Goal: Information Seeking & Learning: Learn about a topic

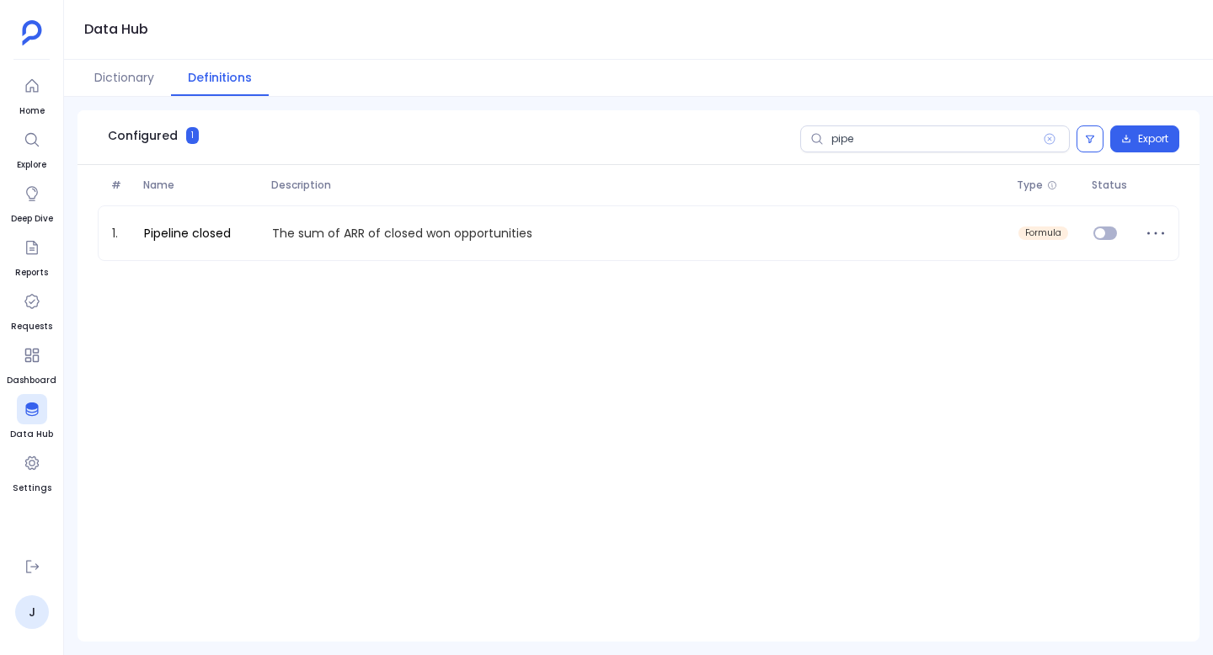
click at [862, 136] on input "pipe" at bounding box center [935, 138] width 270 height 27
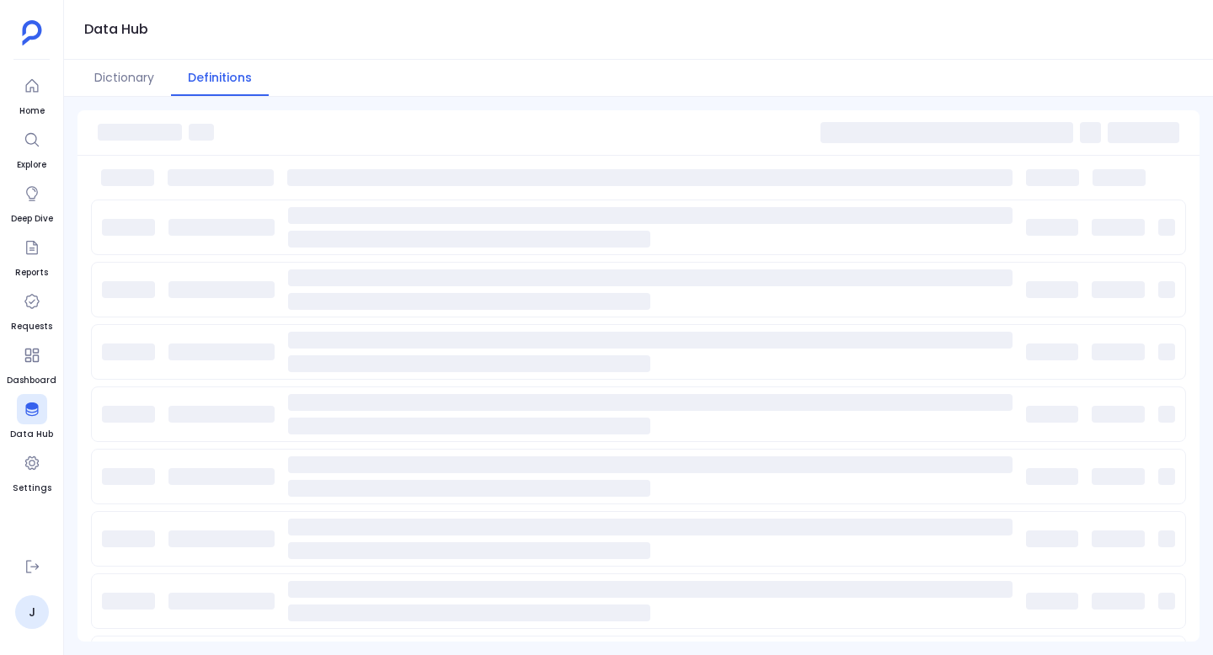
click at [864, 146] on div at bounding box center [638, 132] width 1122 height 45
click at [877, 141] on span at bounding box center [946, 132] width 253 height 21
click at [880, 120] on div at bounding box center [638, 132] width 1122 height 45
click at [868, 131] on span at bounding box center [946, 132] width 253 height 21
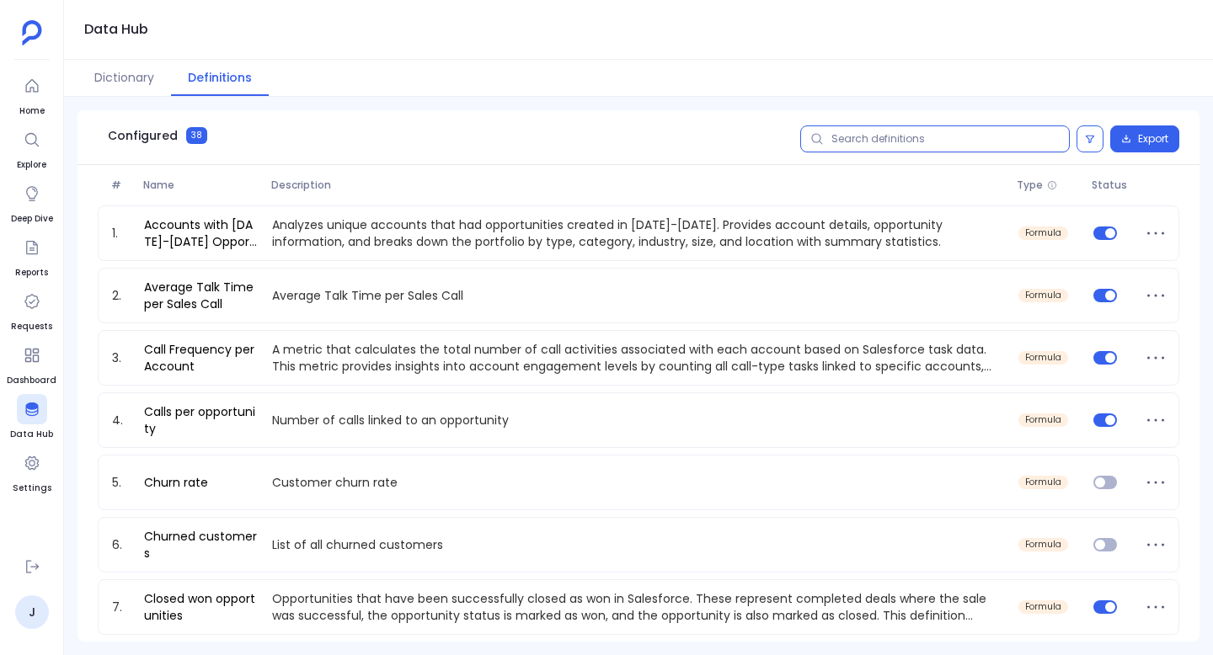
click at [868, 131] on input "text" at bounding box center [935, 138] width 270 height 27
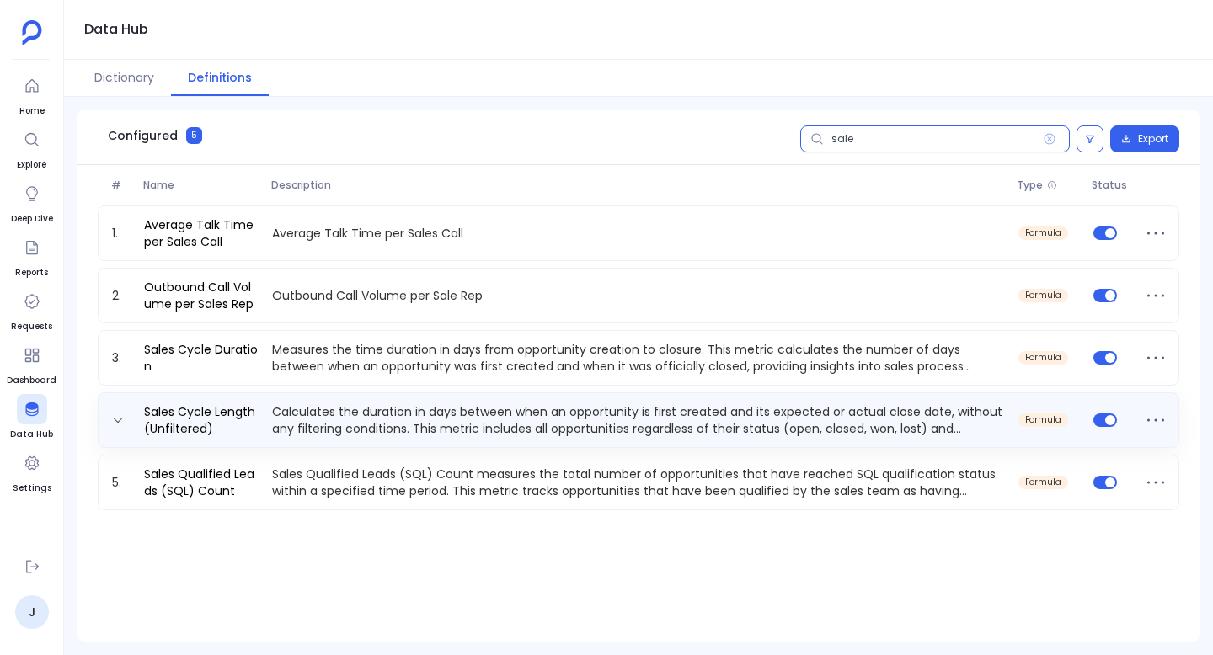
type input "sale"
click at [358, 421] on p "Calculates the duration in days between when an opportunity is first created an…" at bounding box center [638, 420] width 746 height 34
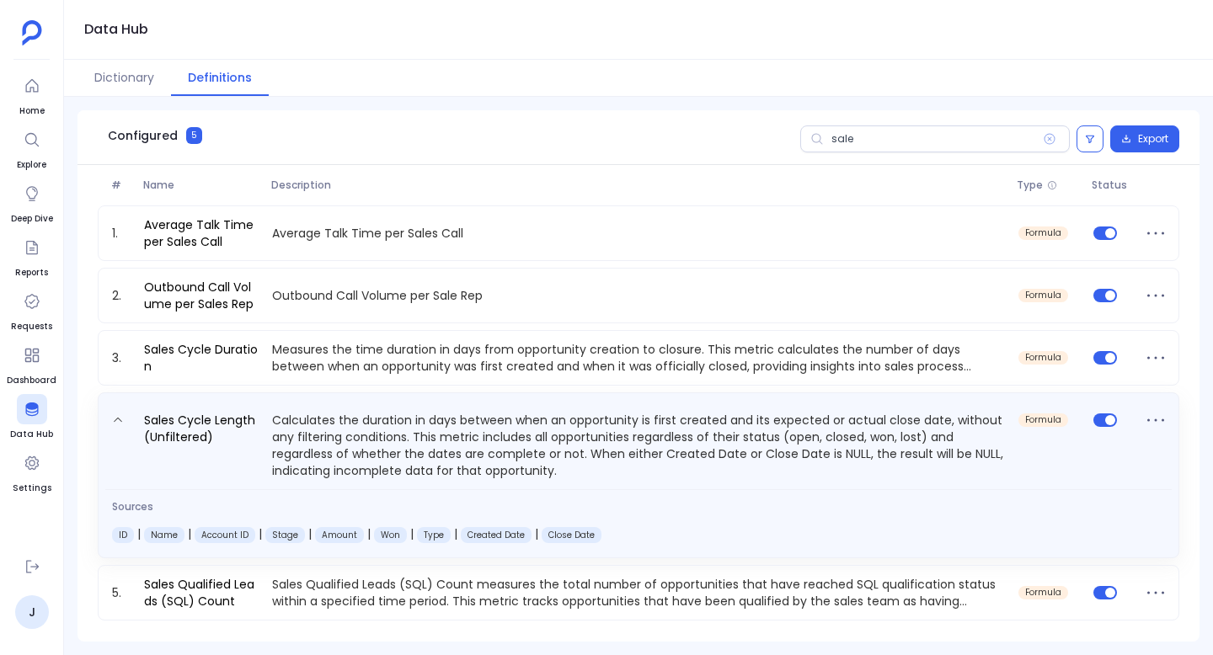
click at [185, 406] on div "Sales Cycle Length (Unfiltered) Calculates the duration in days between when an…" at bounding box center [638, 441] width 1066 height 76
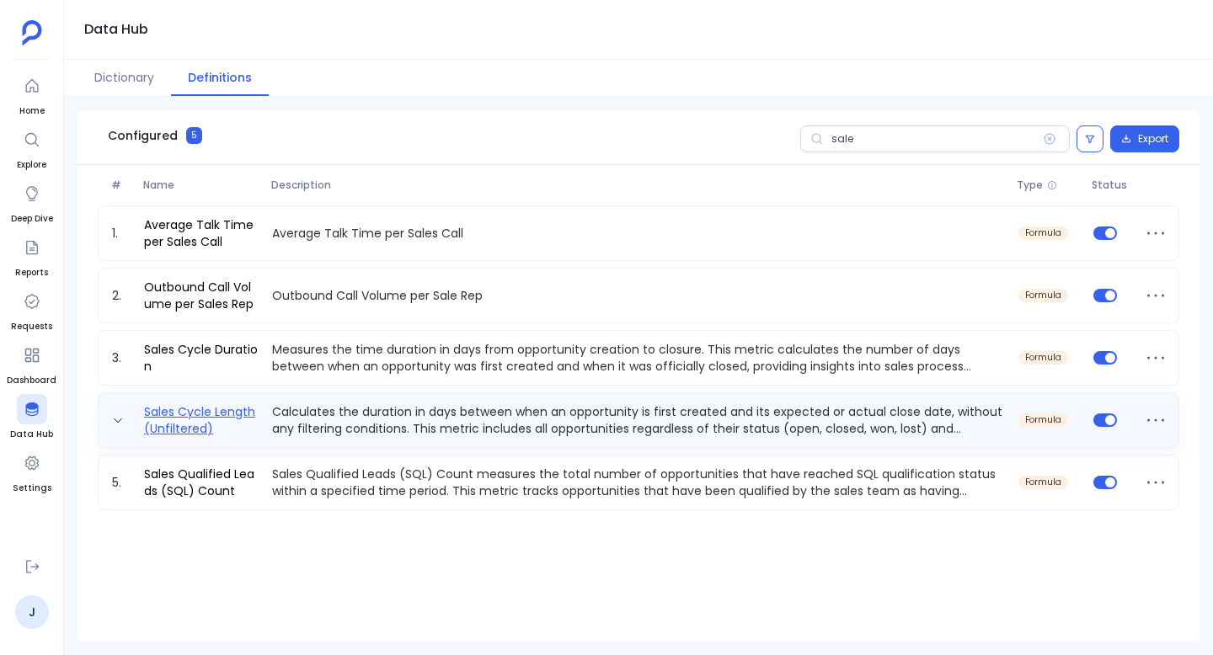
click at [186, 419] on link "Sales Cycle Length (Unfiltered)" at bounding box center [201, 420] width 128 height 34
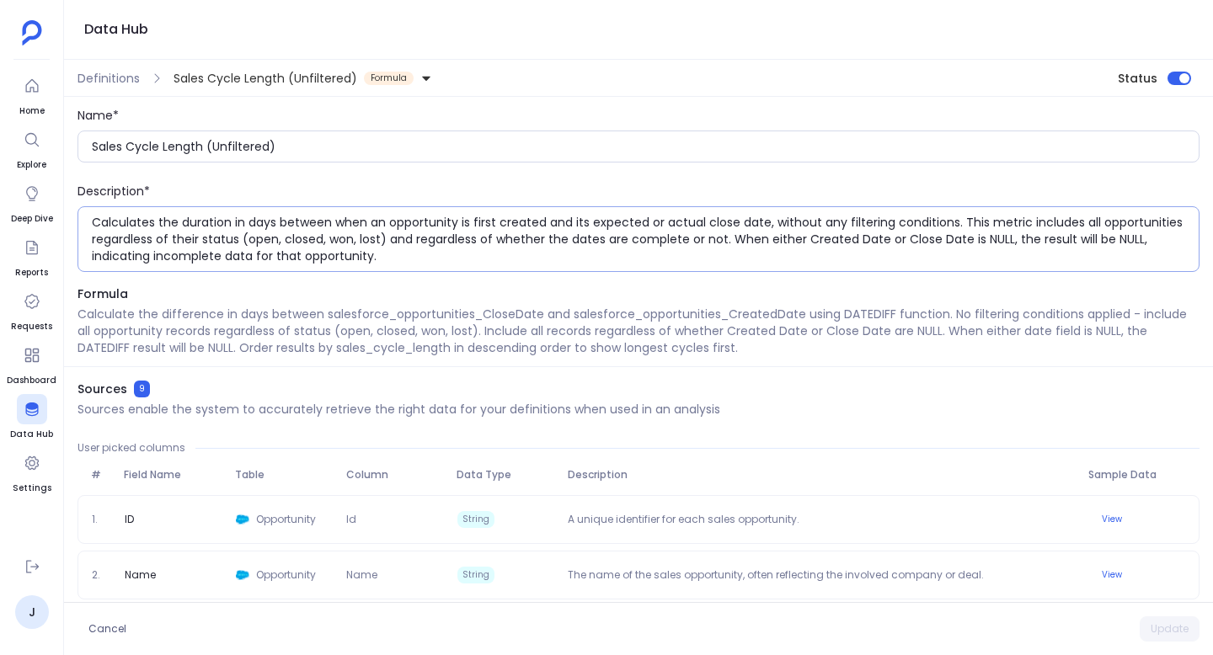
click at [610, 242] on textarea "Calculates the duration in days between when an opportunity is first created an…" at bounding box center [645, 239] width 1107 height 51
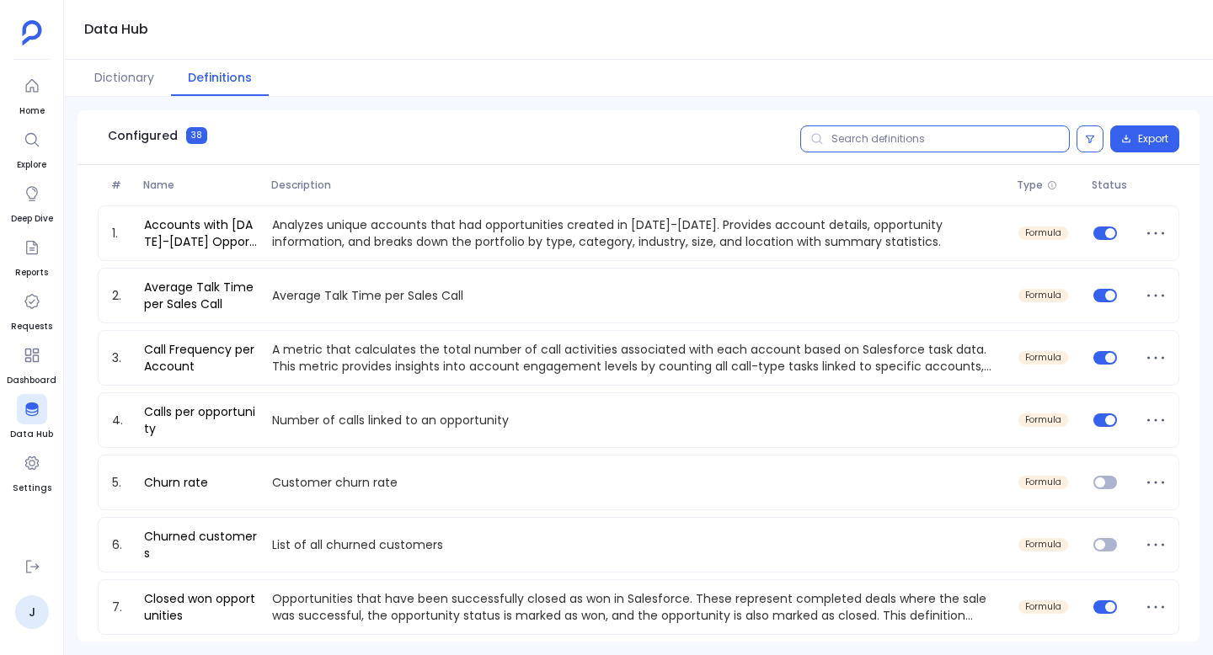
click at [900, 142] on input "text" at bounding box center [935, 138] width 270 height 27
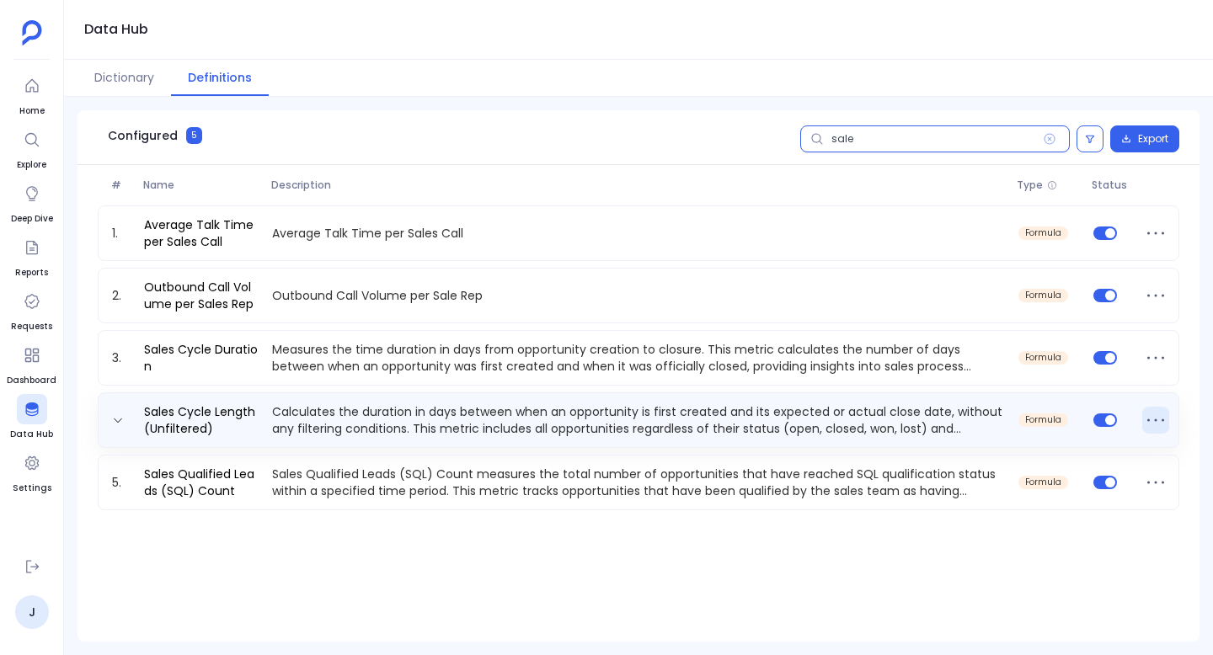
type input "sale"
click at [1156, 411] on icon at bounding box center [1155, 420] width 27 height 27
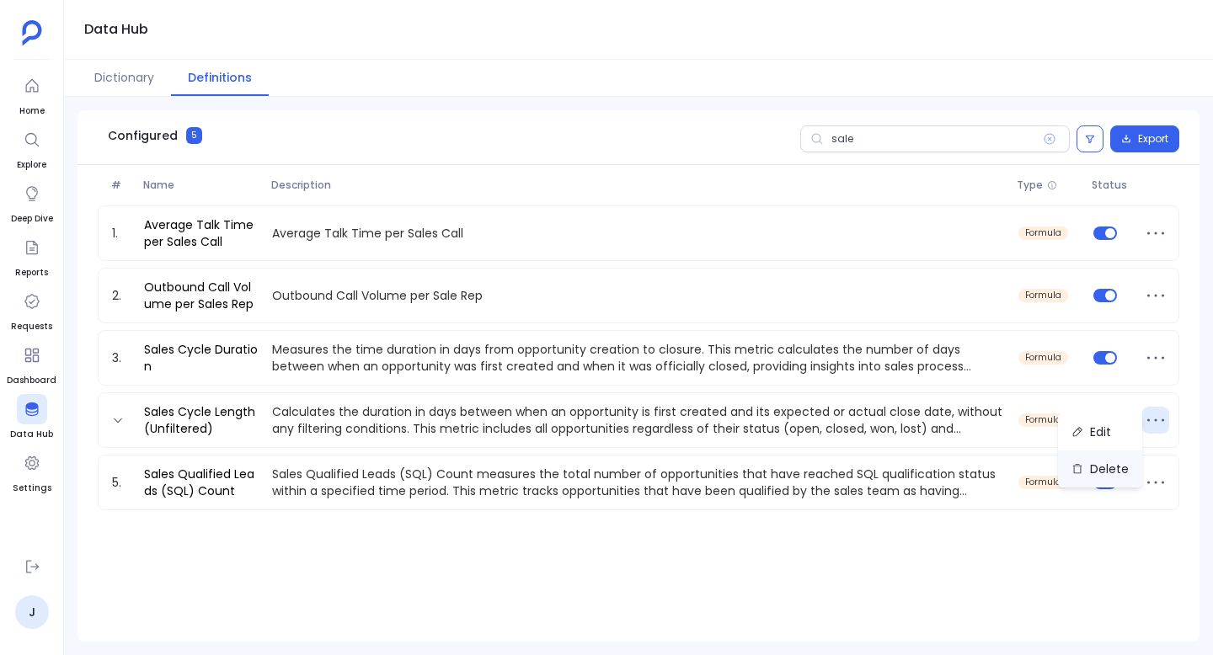
click at [1085, 467] on button "Delete" at bounding box center [1100, 469] width 84 height 37
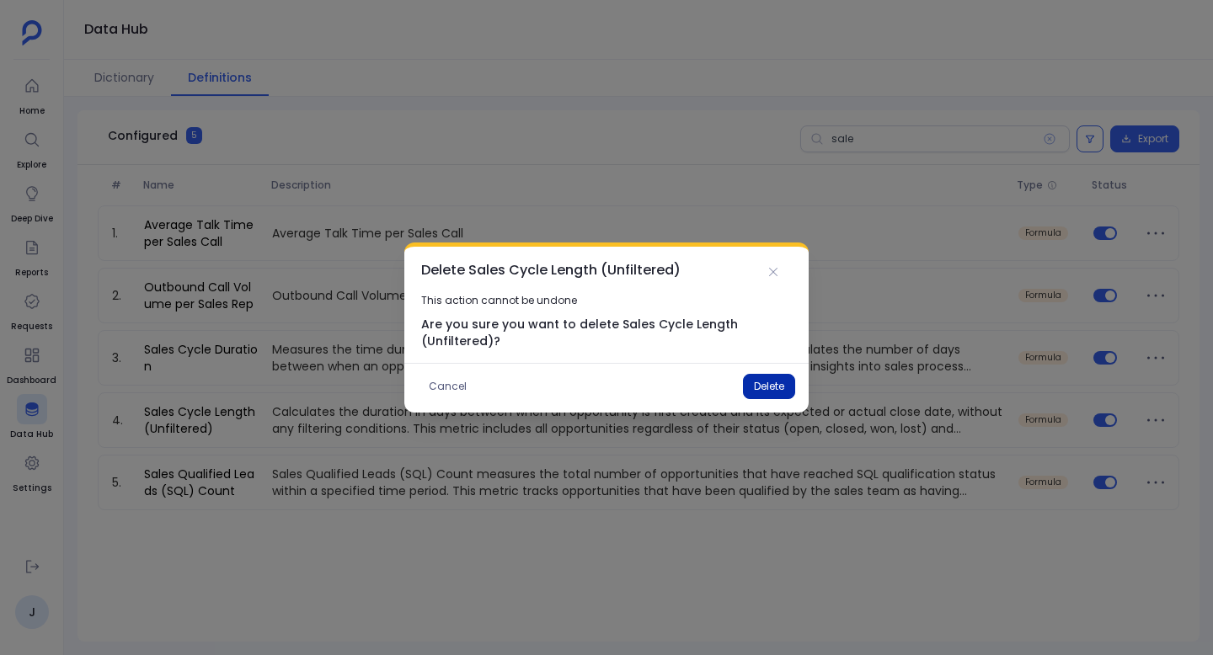
click at [750, 387] on button "Delete" at bounding box center [769, 386] width 52 height 25
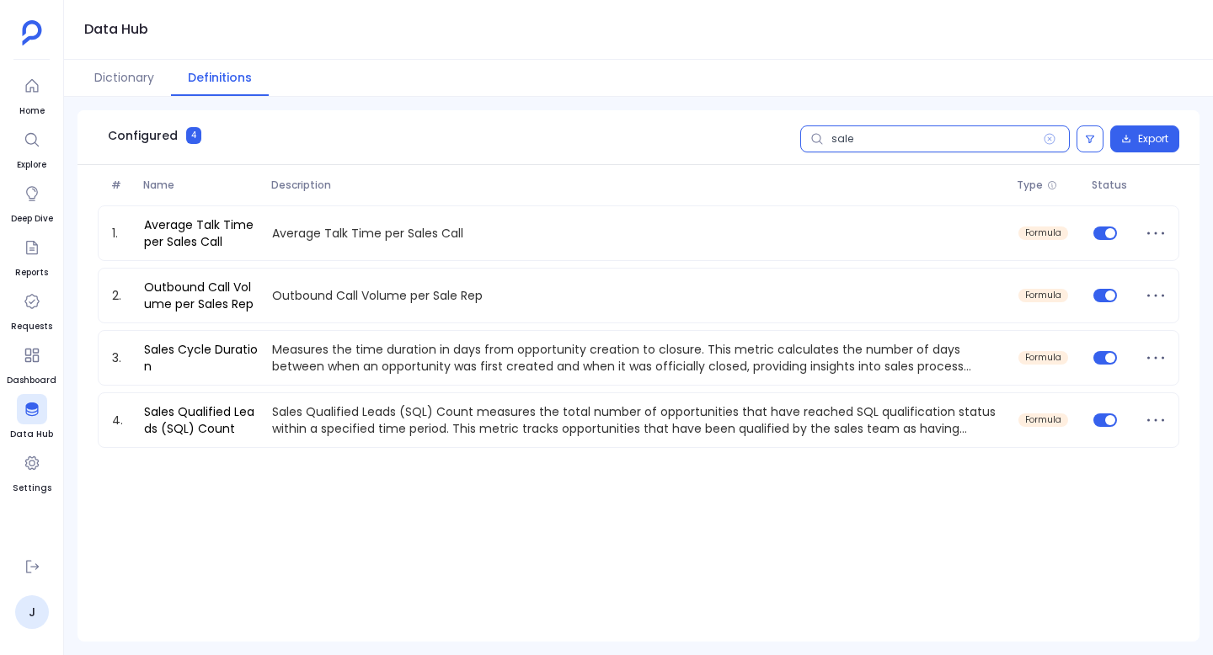
click at [857, 144] on input "sale" at bounding box center [935, 138] width 270 height 27
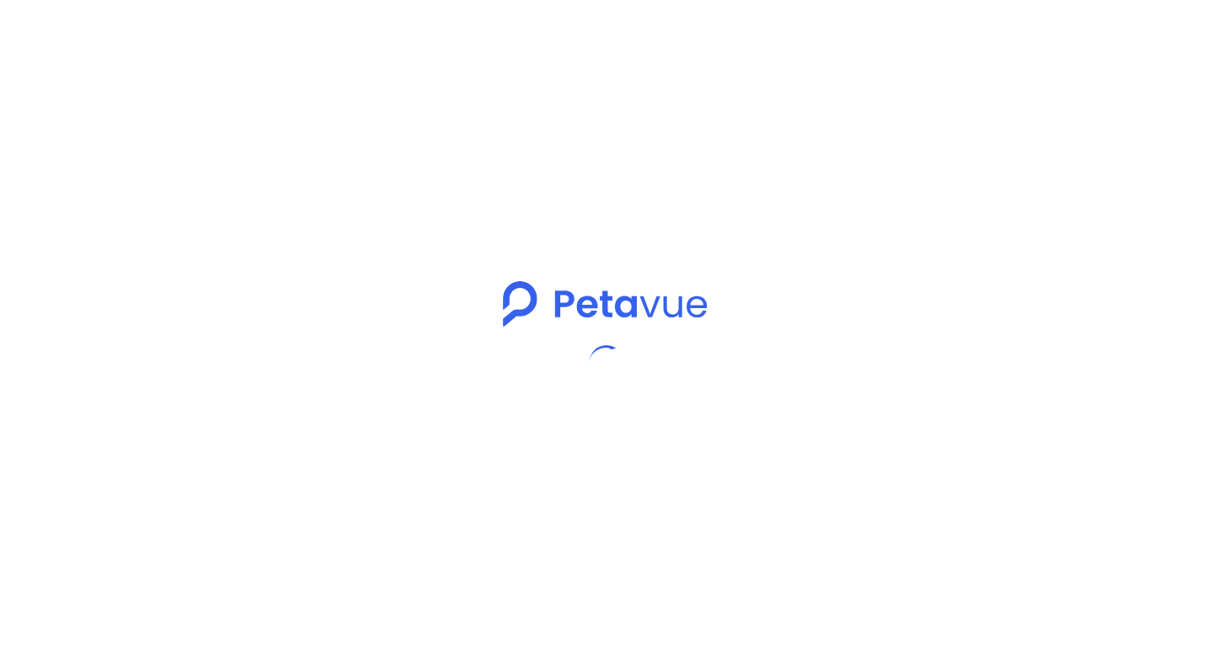
click at [857, 144] on div at bounding box center [606, 327] width 1213 height 655
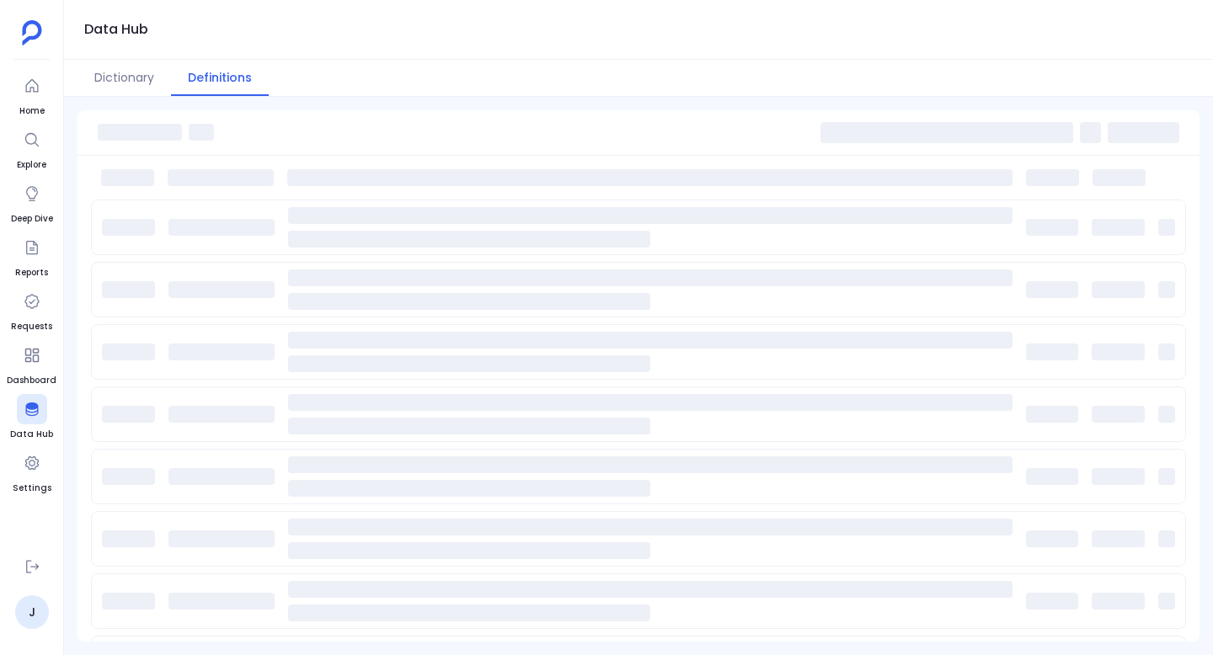
click at [857, 147] on div at bounding box center [638, 132] width 1122 height 45
click at [857, 141] on span at bounding box center [946, 132] width 253 height 21
click at [862, 136] on span at bounding box center [946, 132] width 253 height 21
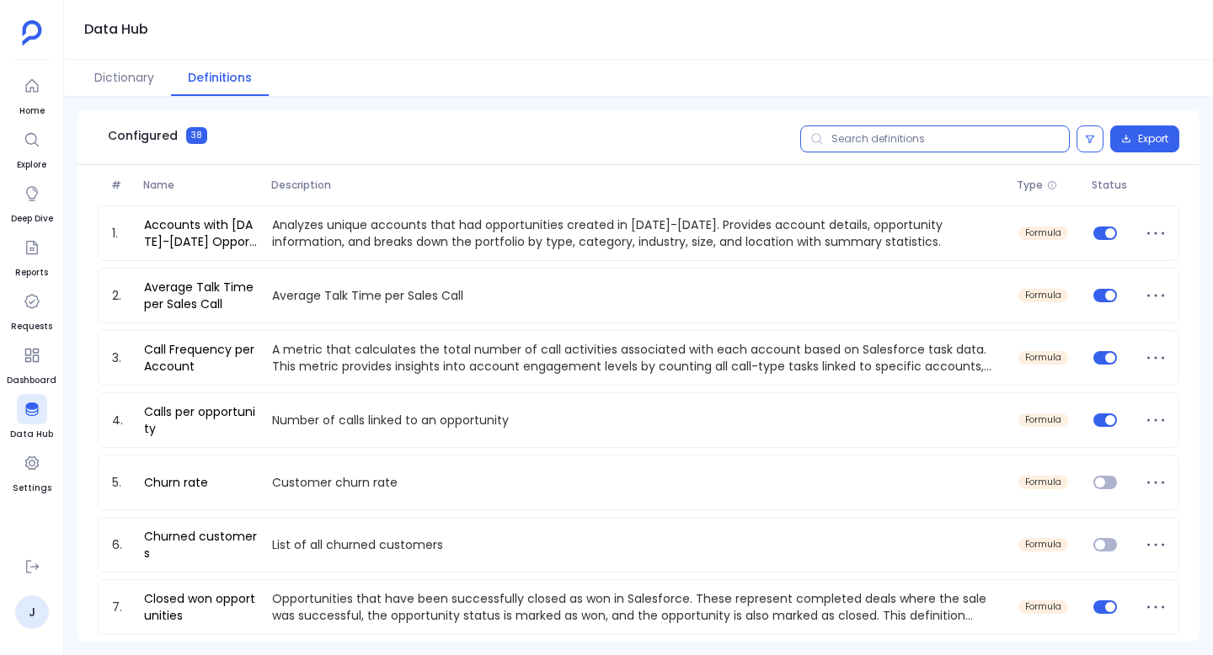
click at [862, 136] on input "text" at bounding box center [935, 138] width 270 height 27
paste input "sale"
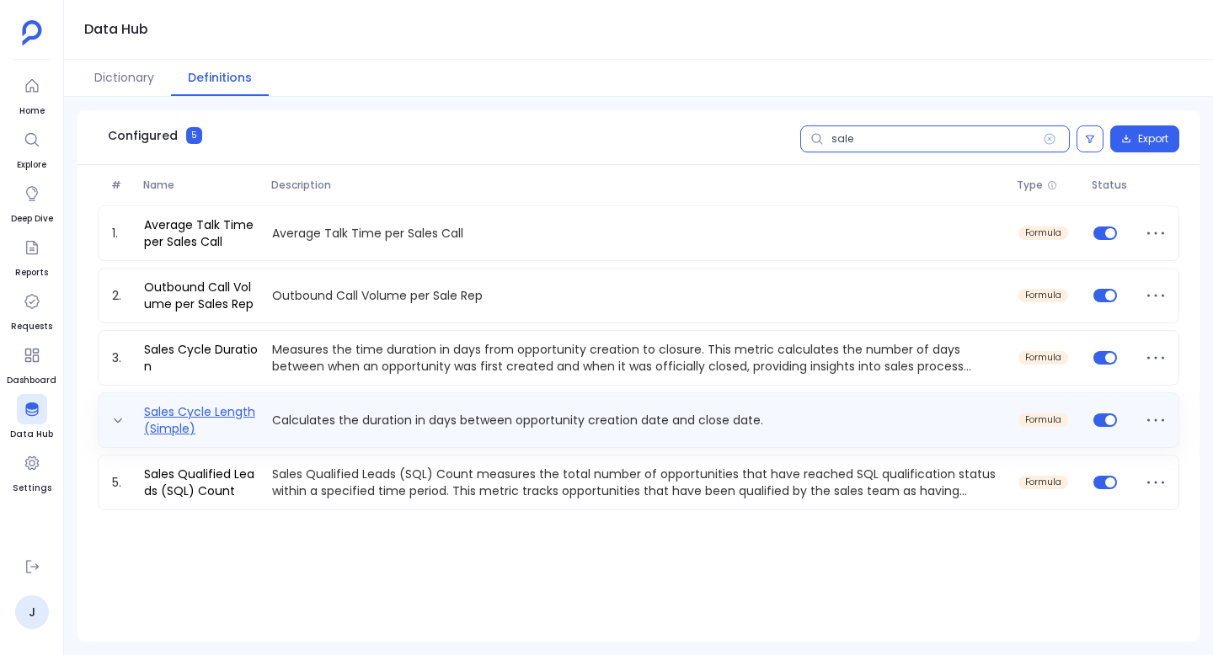
type input "sale"
click at [231, 412] on link "Sales Cycle Length (Simple)" at bounding box center [201, 420] width 128 height 34
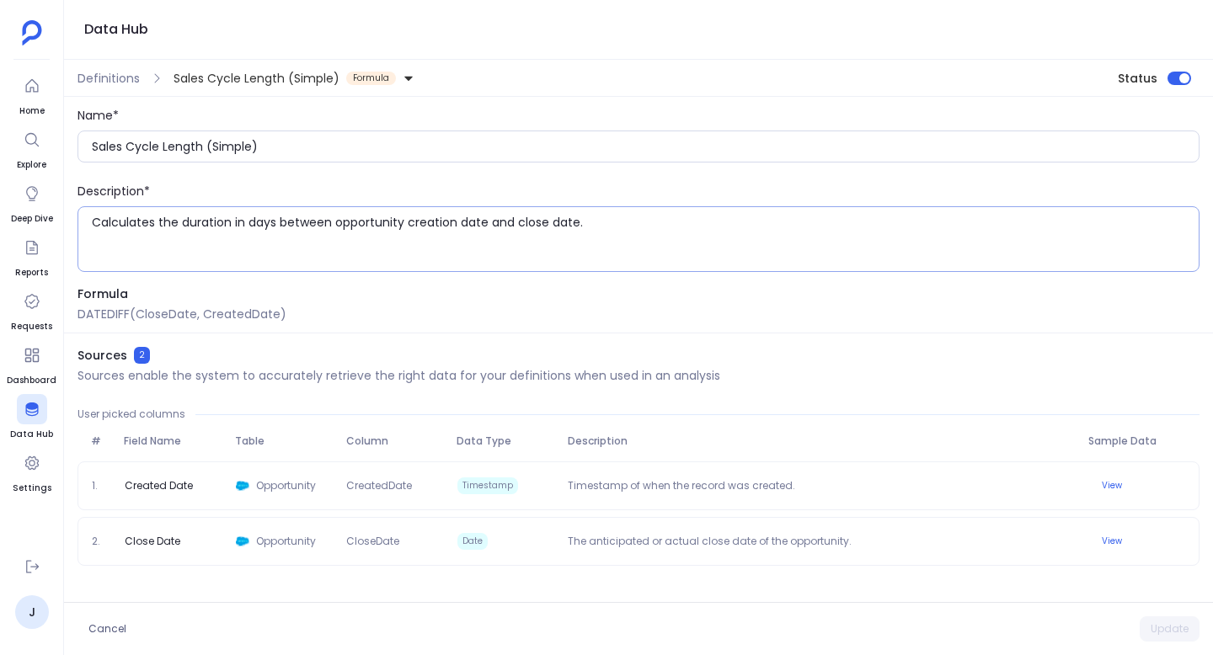
drag, startPoint x: 84, startPoint y: 227, endPoint x: 728, endPoint y: 260, distance: 644.3
click at [728, 260] on div "Calculates the duration in days between opportunity creation date and close dat…" at bounding box center [638, 239] width 1122 height 66
click at [657, 247] on textarea "Calculates the duration in days between opportunity creation date and close dat…" at bounding box center [645, 239] width 1107 height 51
drag, startPoint x: 77, startPoint y: 312, endPoint x: 284, endPoint y: 310, distance: 206.4
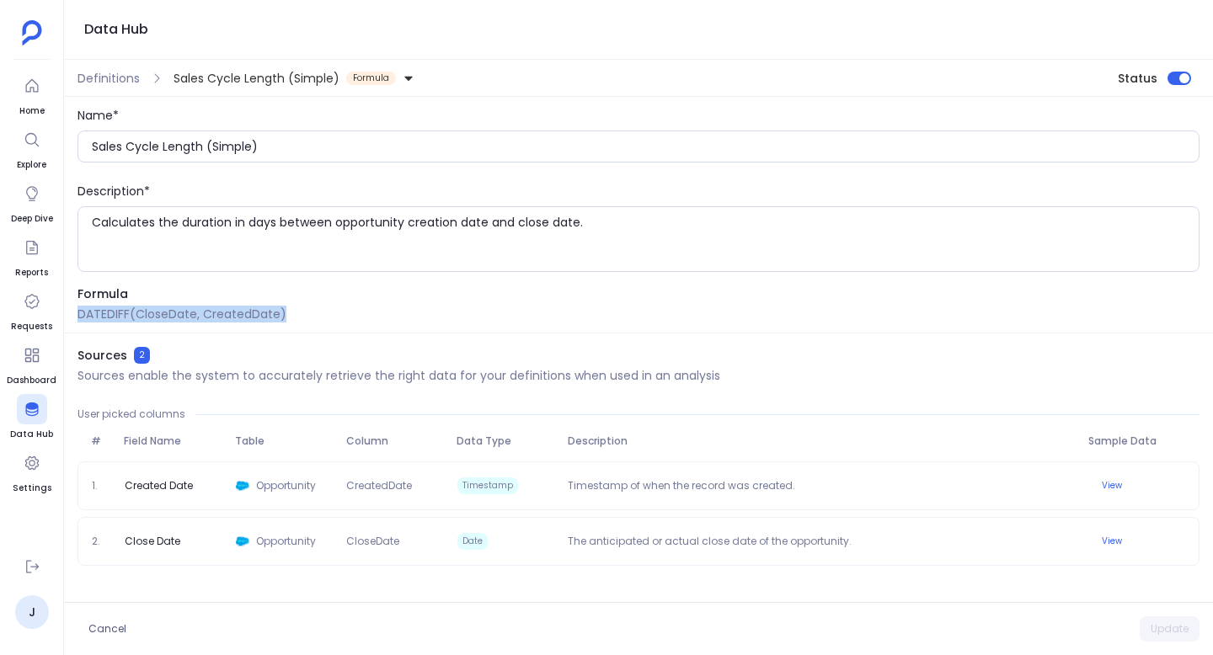
click at [284, 310] on p "DATEDIFF(CloseDate, CreatedDate)" at bounding box center [638, 314] width 1122 height 17
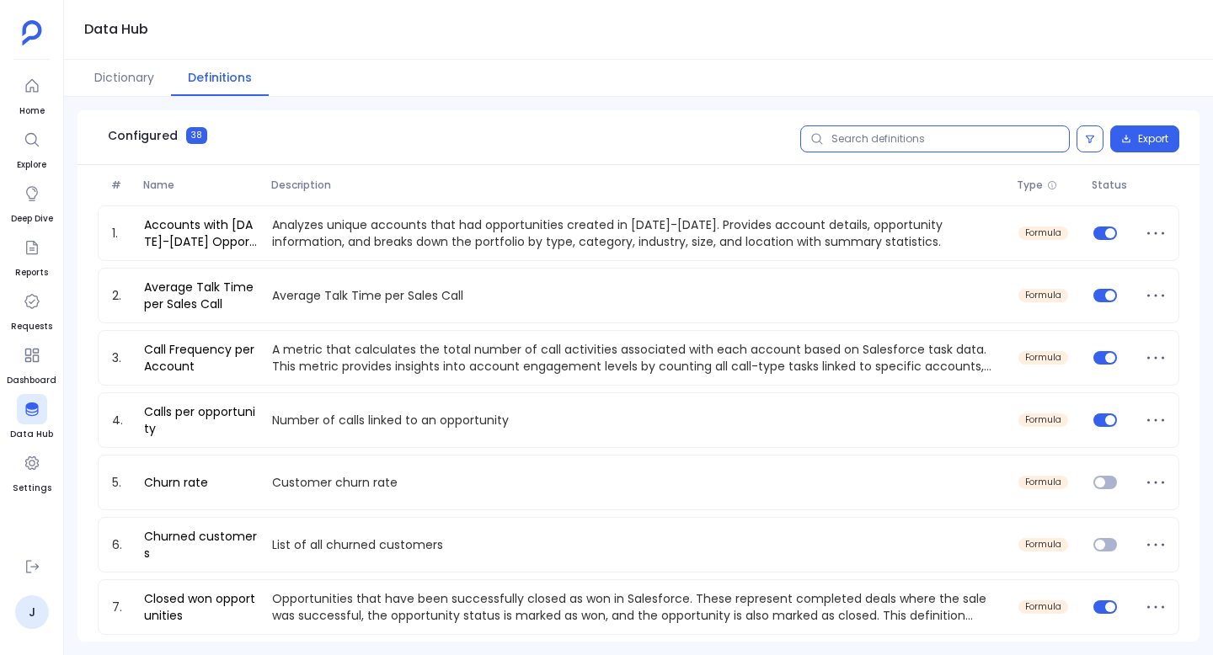
click at [973, 146] on input "text" at bounding box center [935, 138] width 270 height 27
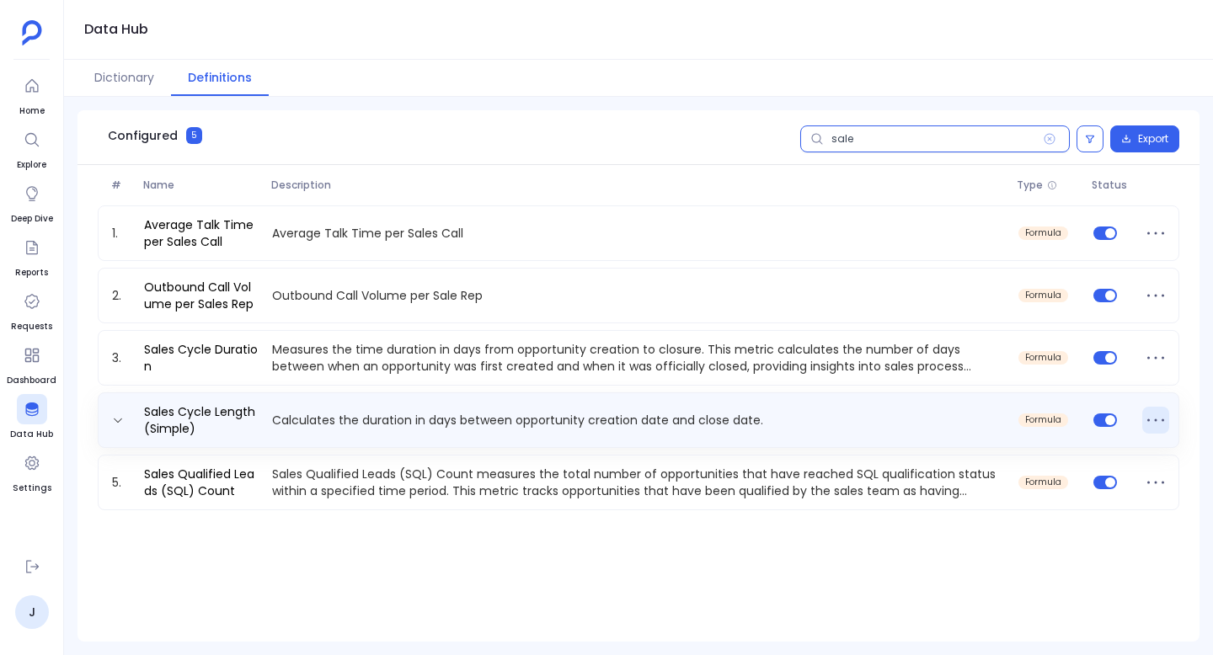
type input "sale"
click at [1156, 417] on icon at bounding box center [1155, 420] width 27 height 27
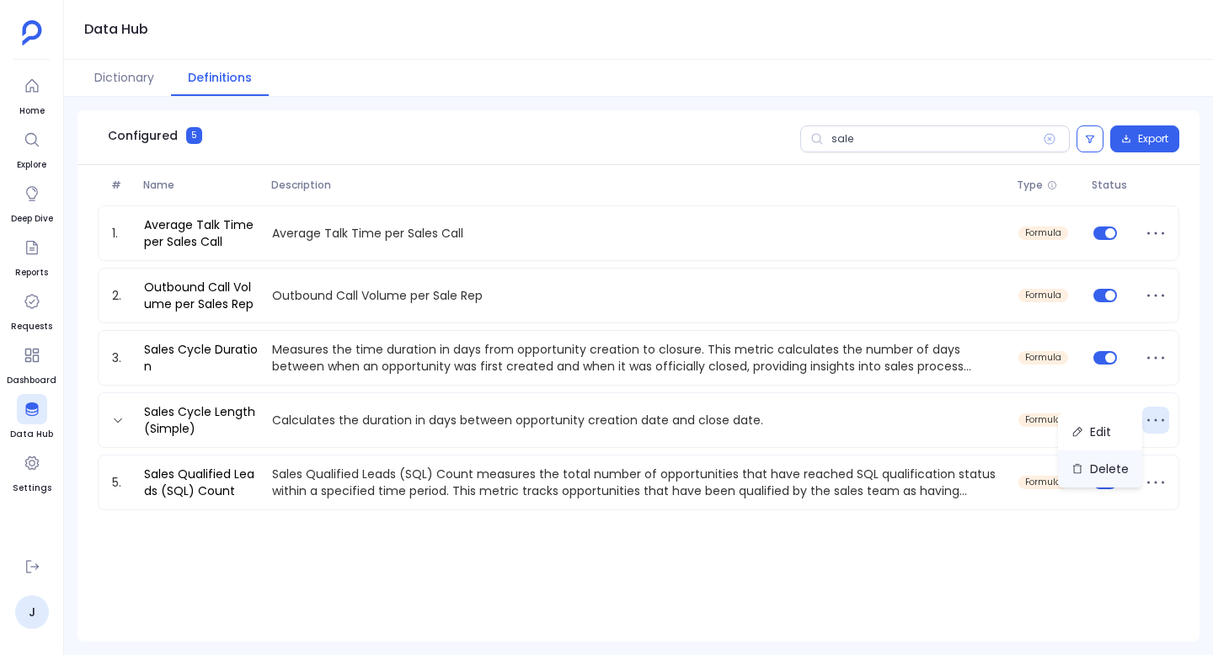
click at [1078, 455] on button "Delete" at bounding box center [1100, 469] width 84 height 37
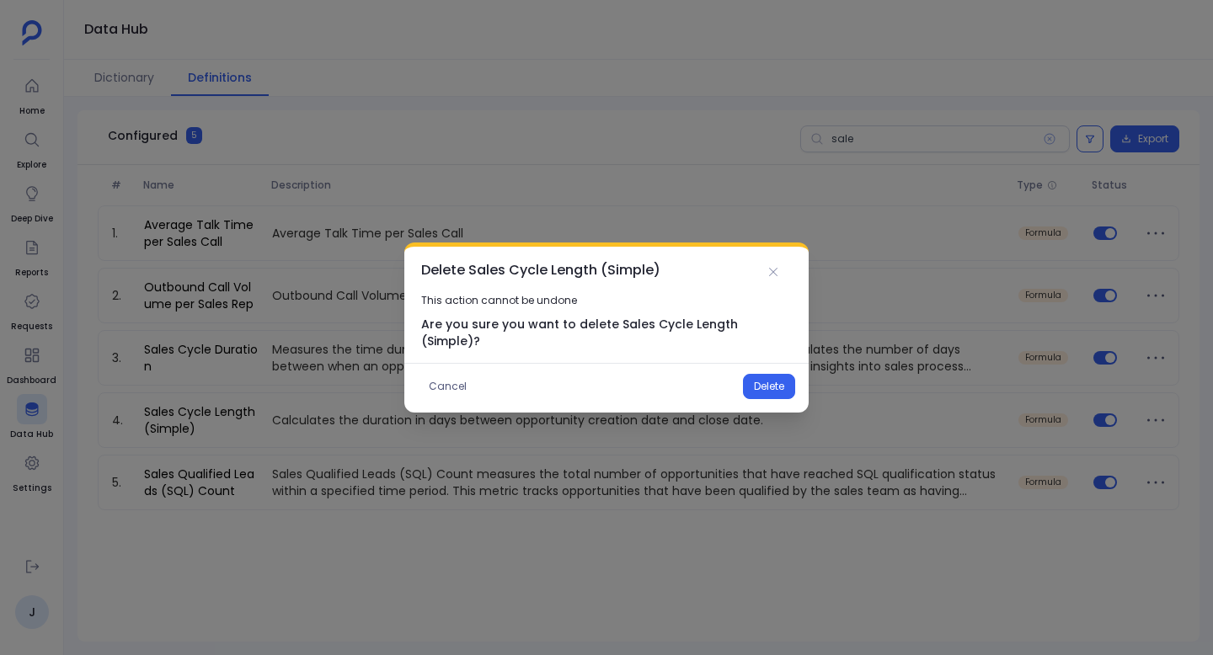
click at [769, 363] on div "Cancel Delete" at bounding box center [606, 381] width 404 height 36
click at [771, 382] on button "Delete" at bounding box center [769, 386] width 52 height 25
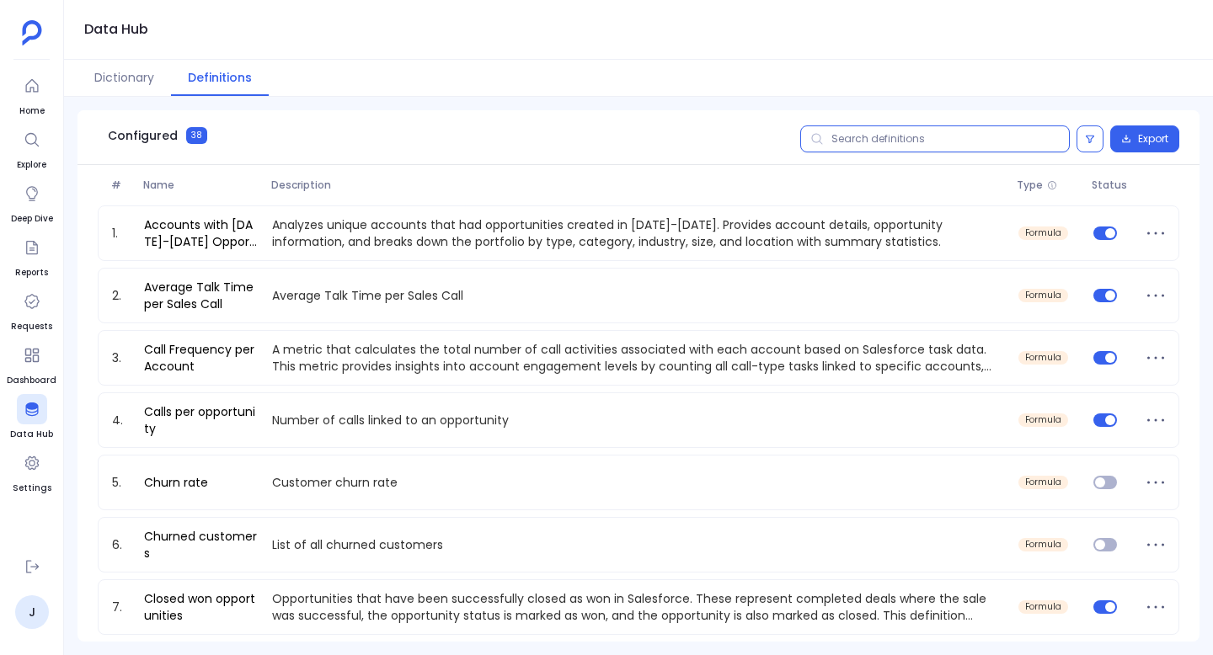
click at [885, 147] on input "text" at bounding box center [935, 138] width 270 height 27
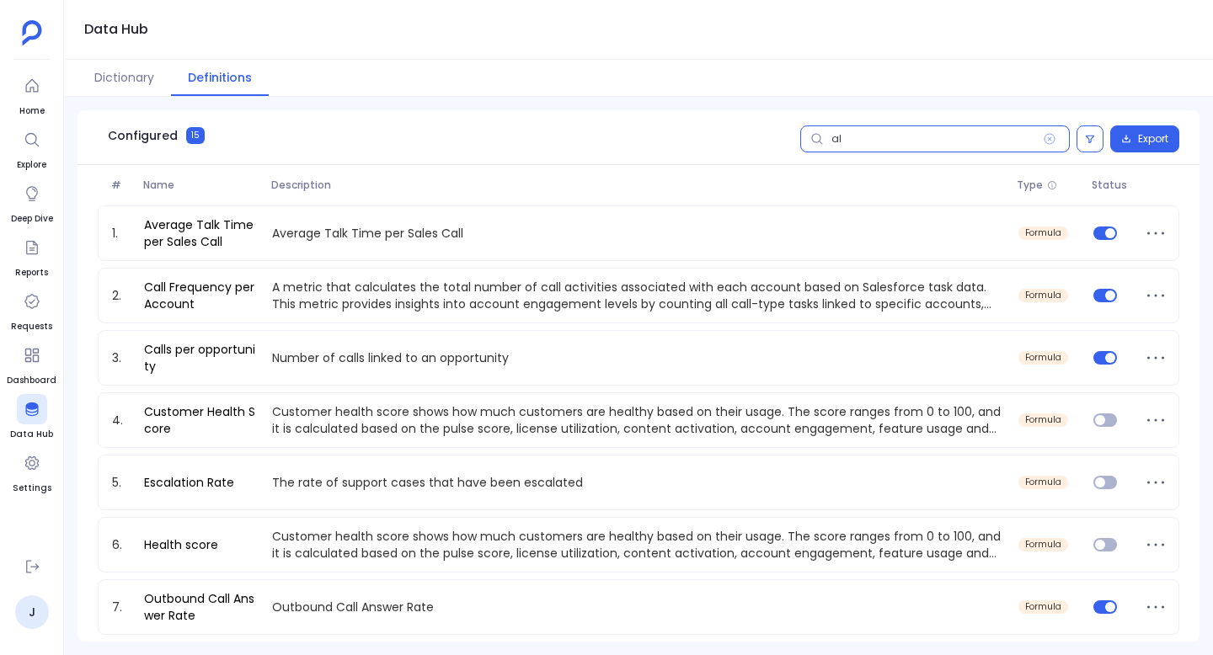
type input "a"
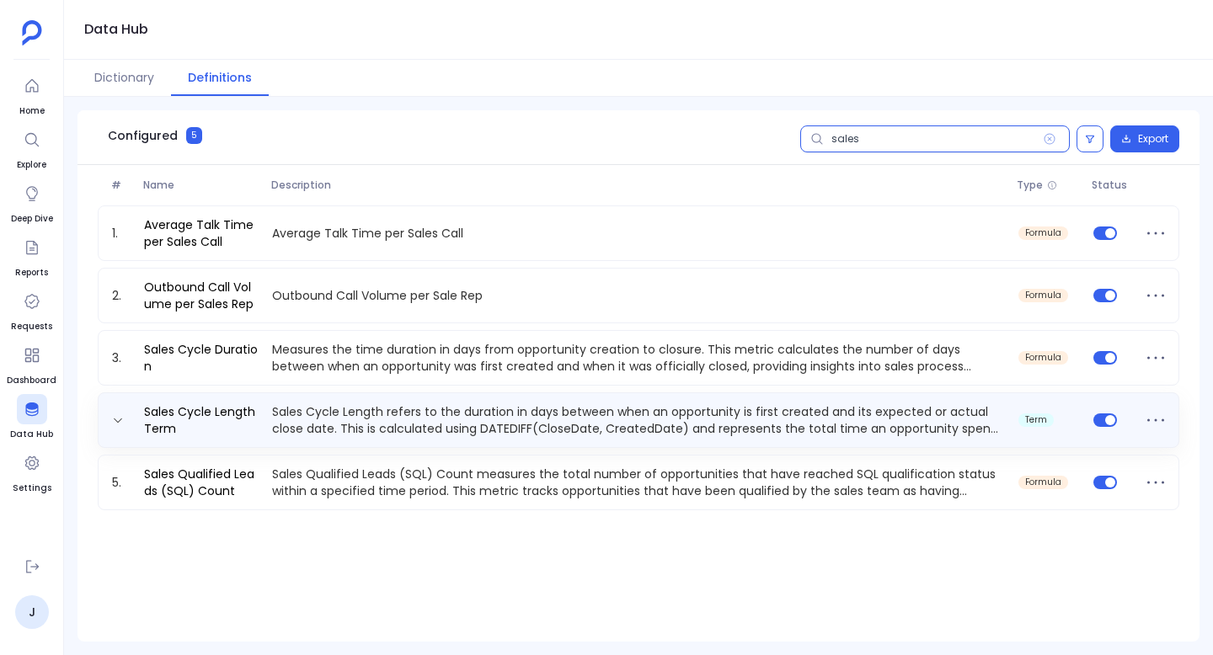
type input "sales"
click at [438, 420] on p "Sales Cycle Length refers to the duration in days between when an opportunity i…" at bounding box center [638, 420] width 746 height 34
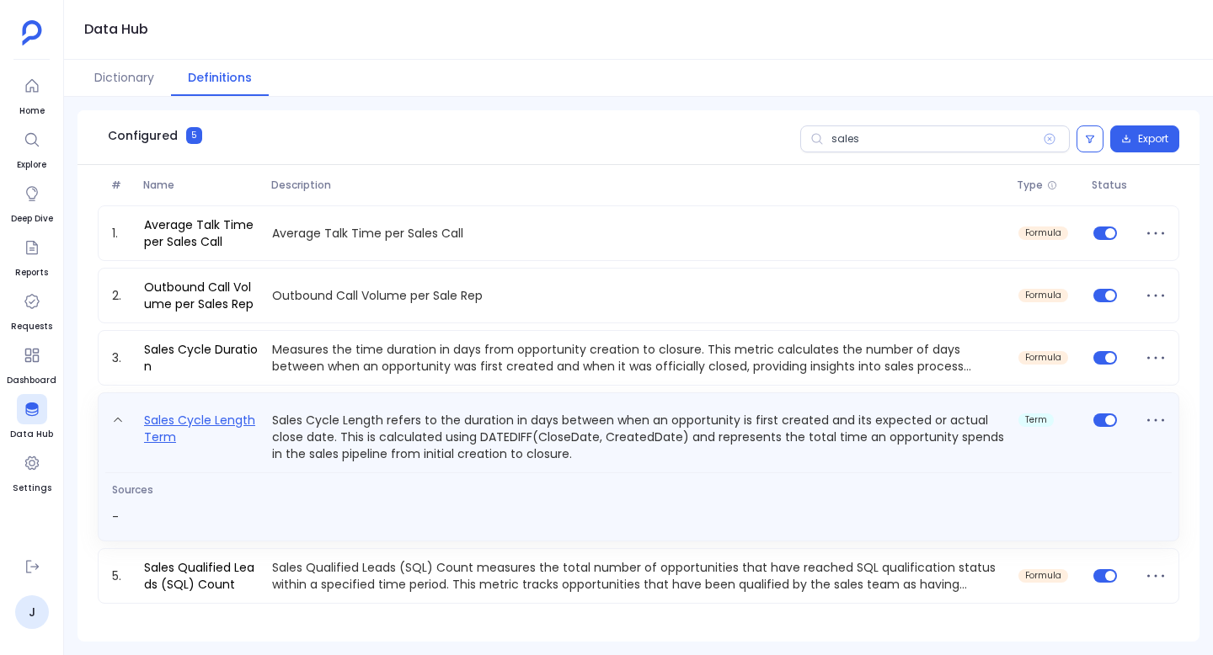
click at [153, 430] on link "Sales Cycle Length Term" at bounding box center [201, 436] width 128 height 52
